Goal: Information Seeking & Learning: Learn about a topic

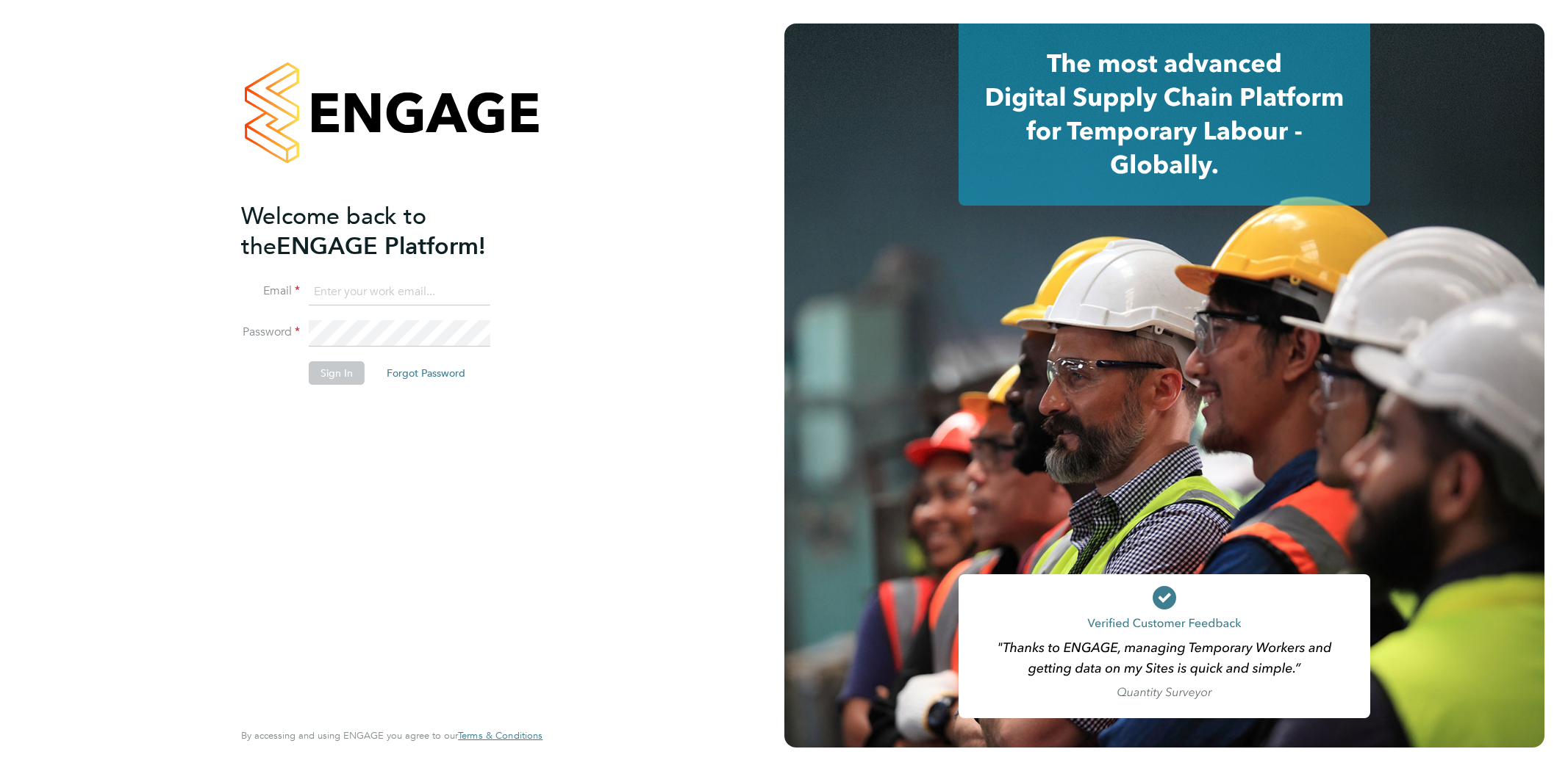
click at [333, 288] on input at bounding box center [399, 292] width 182 height 27
click at [339, 290] on input at bounding box center [399, 292] width 182 height 27
type input "elle.mcmanus@tfrecruitment.co.uk"
click at [348, 370] on button "Sign In" at bounding box center [337, 373] width 56 height 23
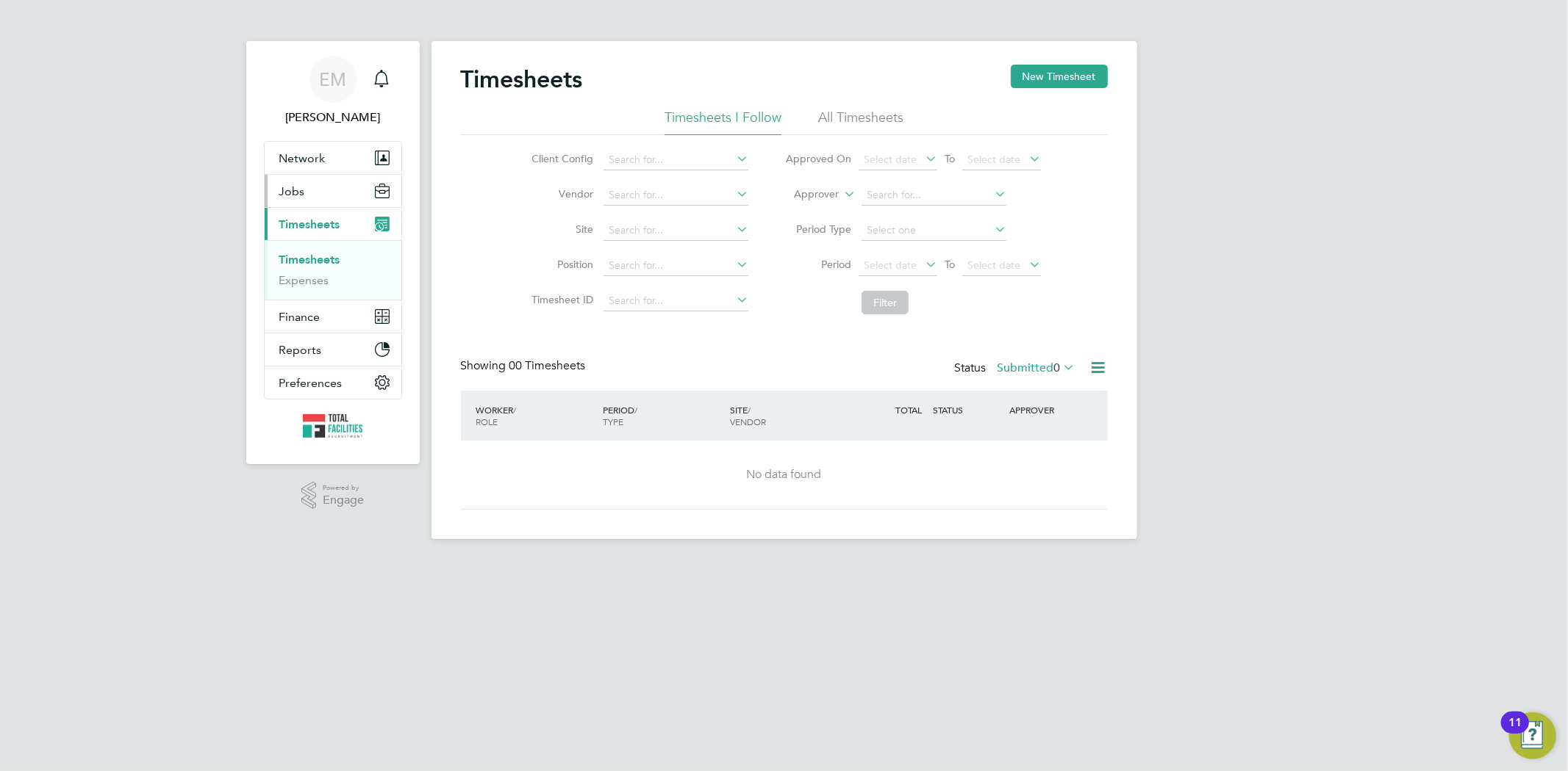
click at [314, 195] on button "Jobs" at bounding box center [333, 191] width 137 height 33
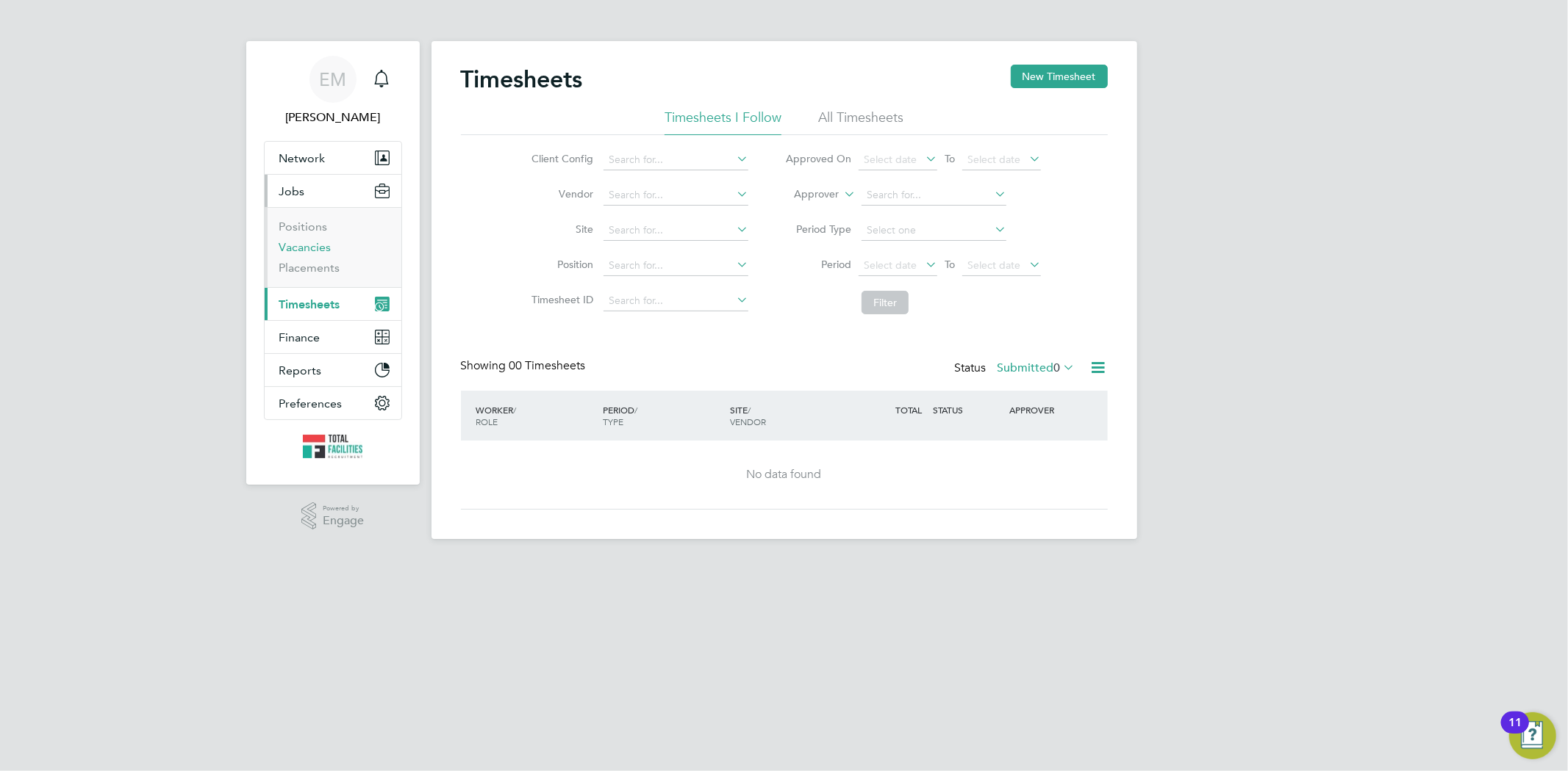
click at [312, 252] on link "Vacancies" at bounding box center [305, 247] width 52 height 14
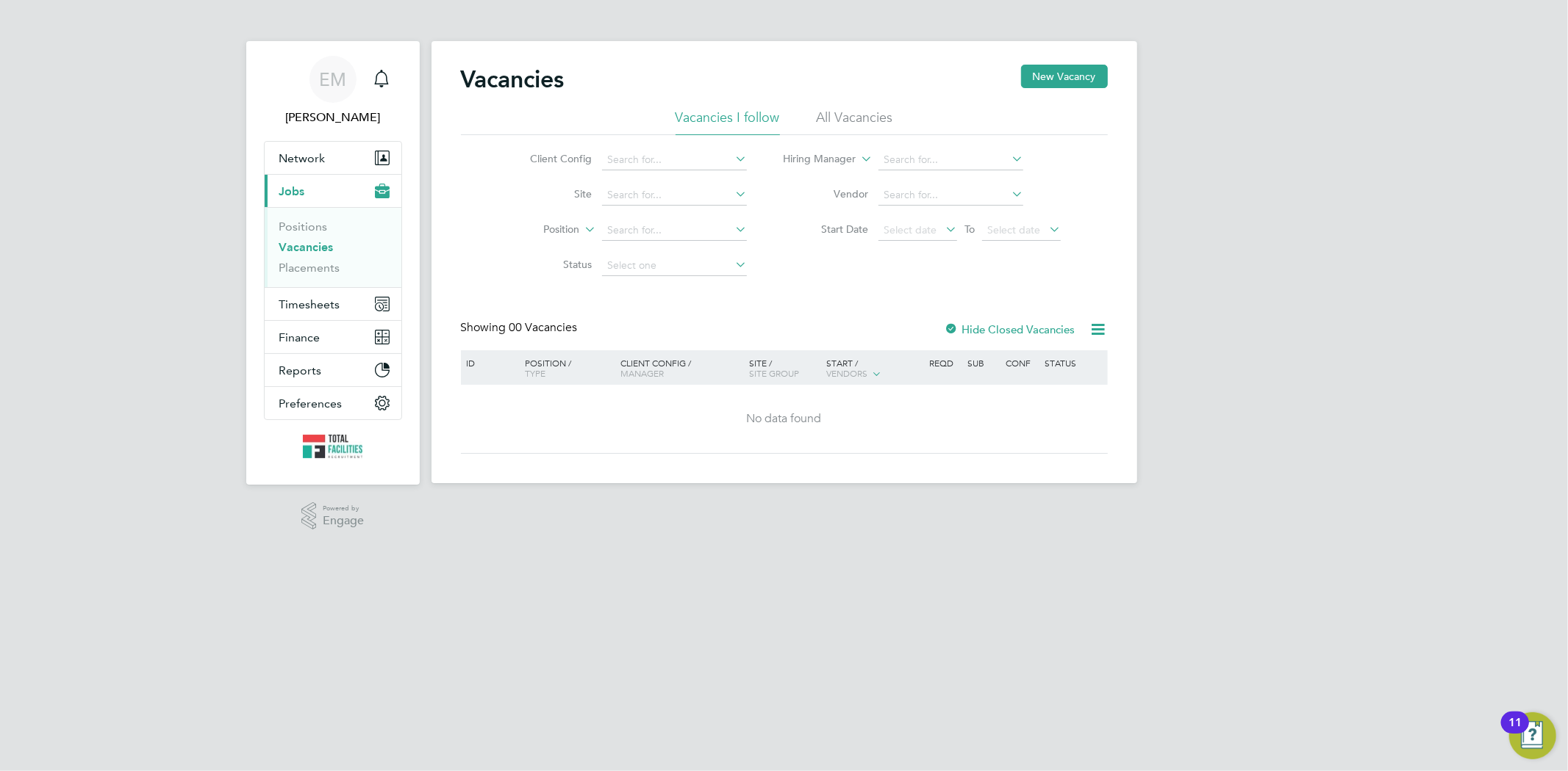
click at [878, 113] on li "All Vacancies" at bounding box center [854, 122] width 76 height 27
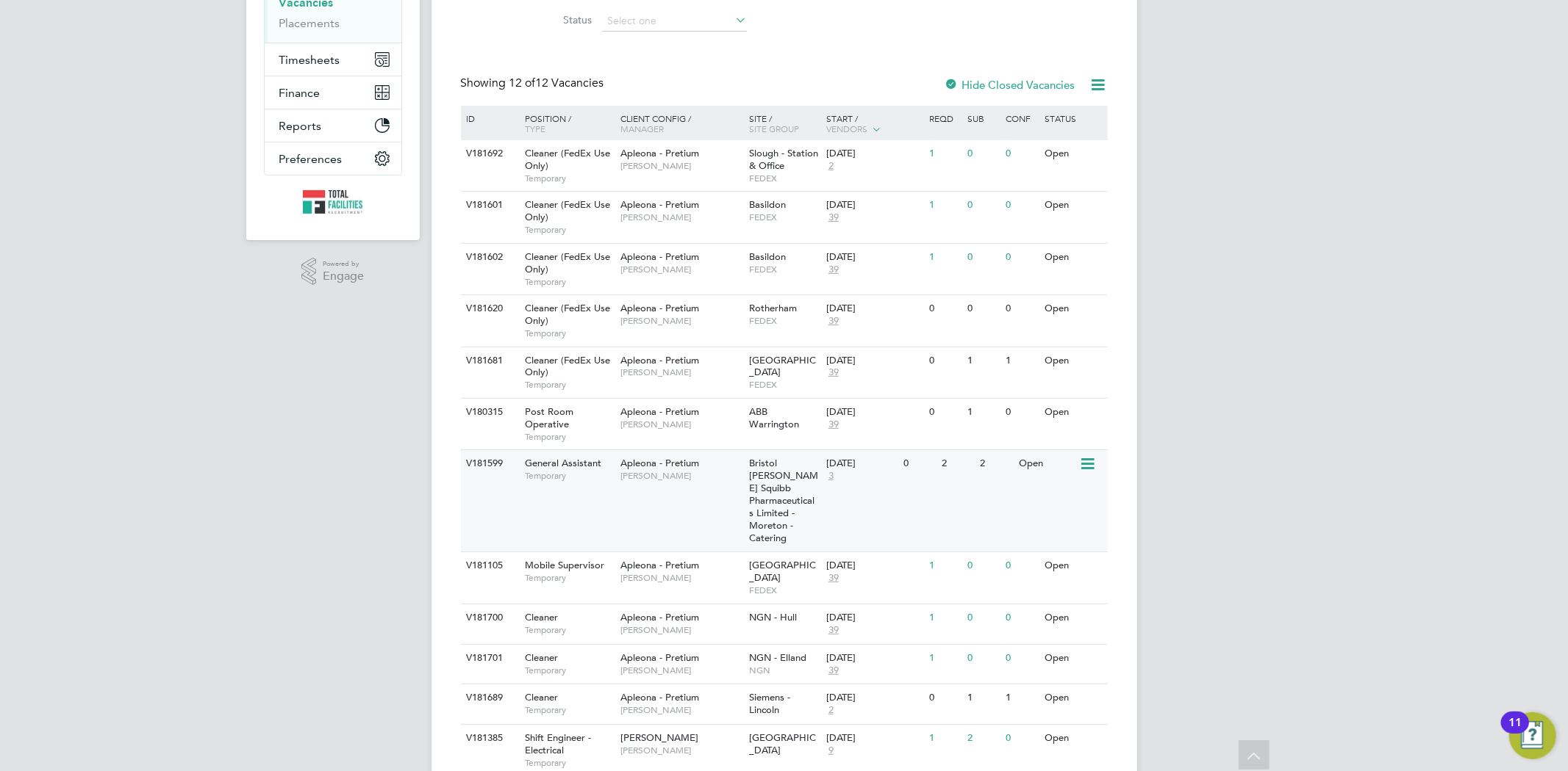
scroll to position [280, 0]
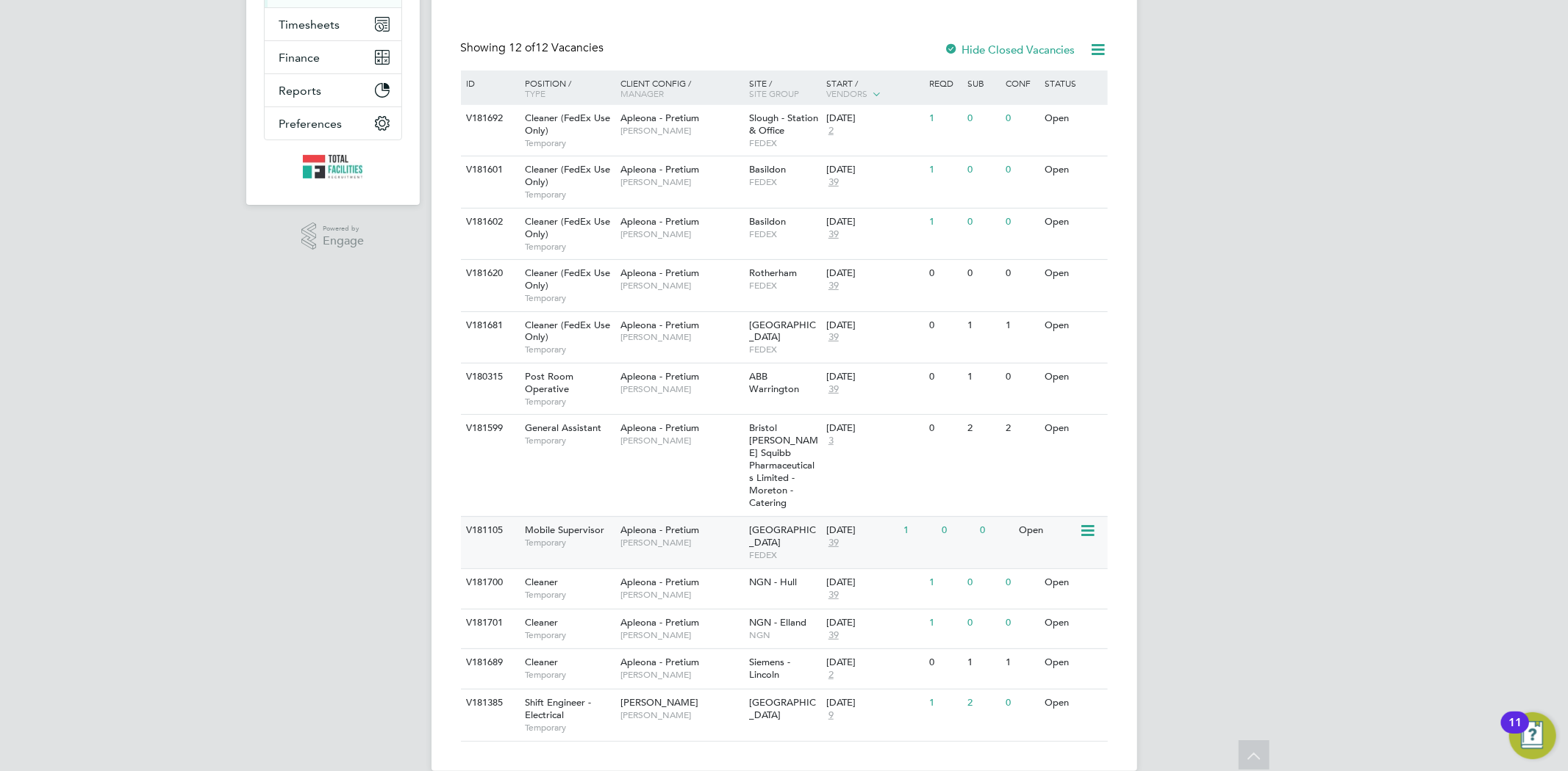
click at [776, 550] on span "FEDEX" at bounding box center [784, 556] width 70 height 12
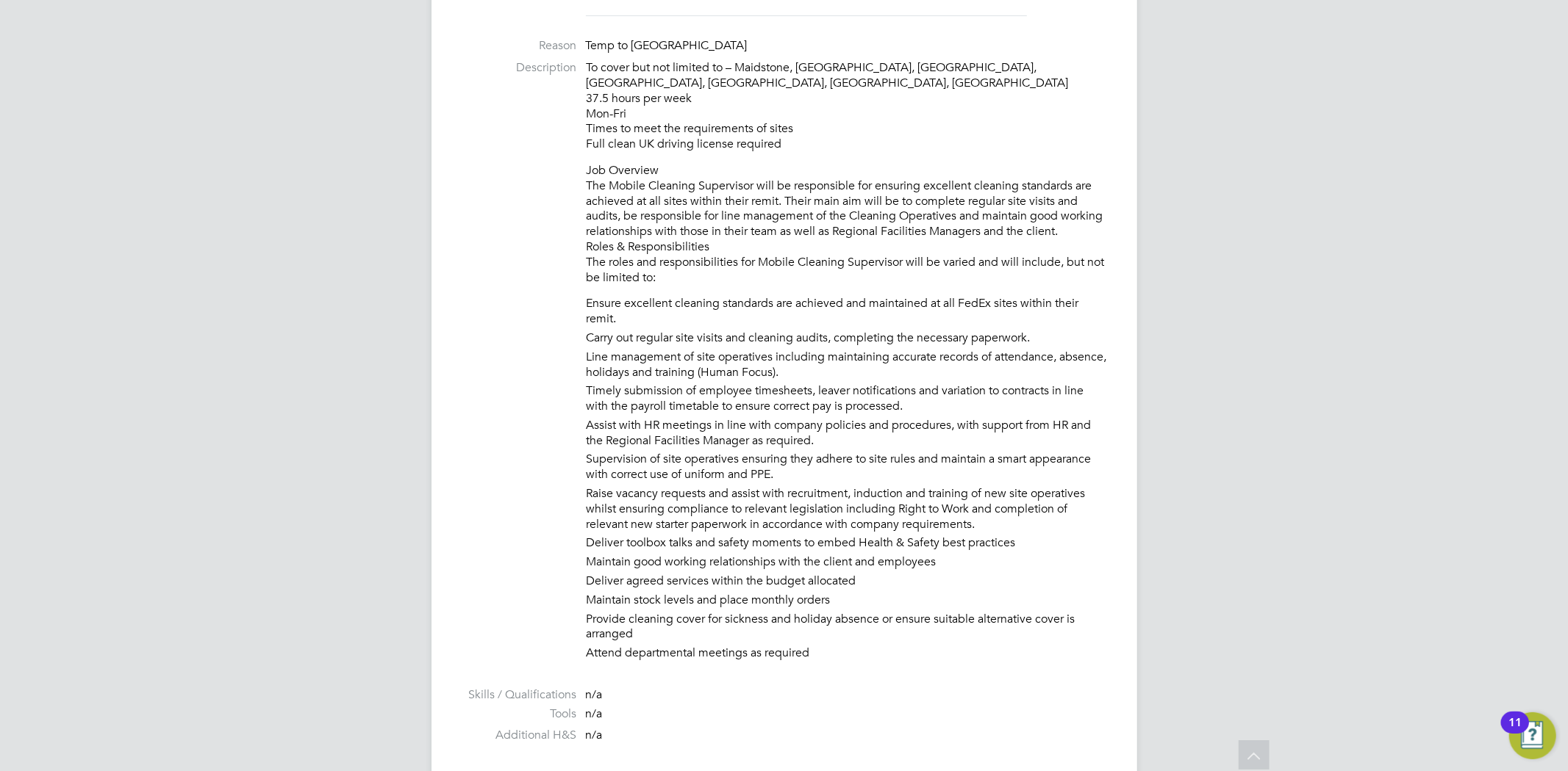
scroll to position [489, 0]
